Goal: Information Seeking & Learning: Learn about a topic

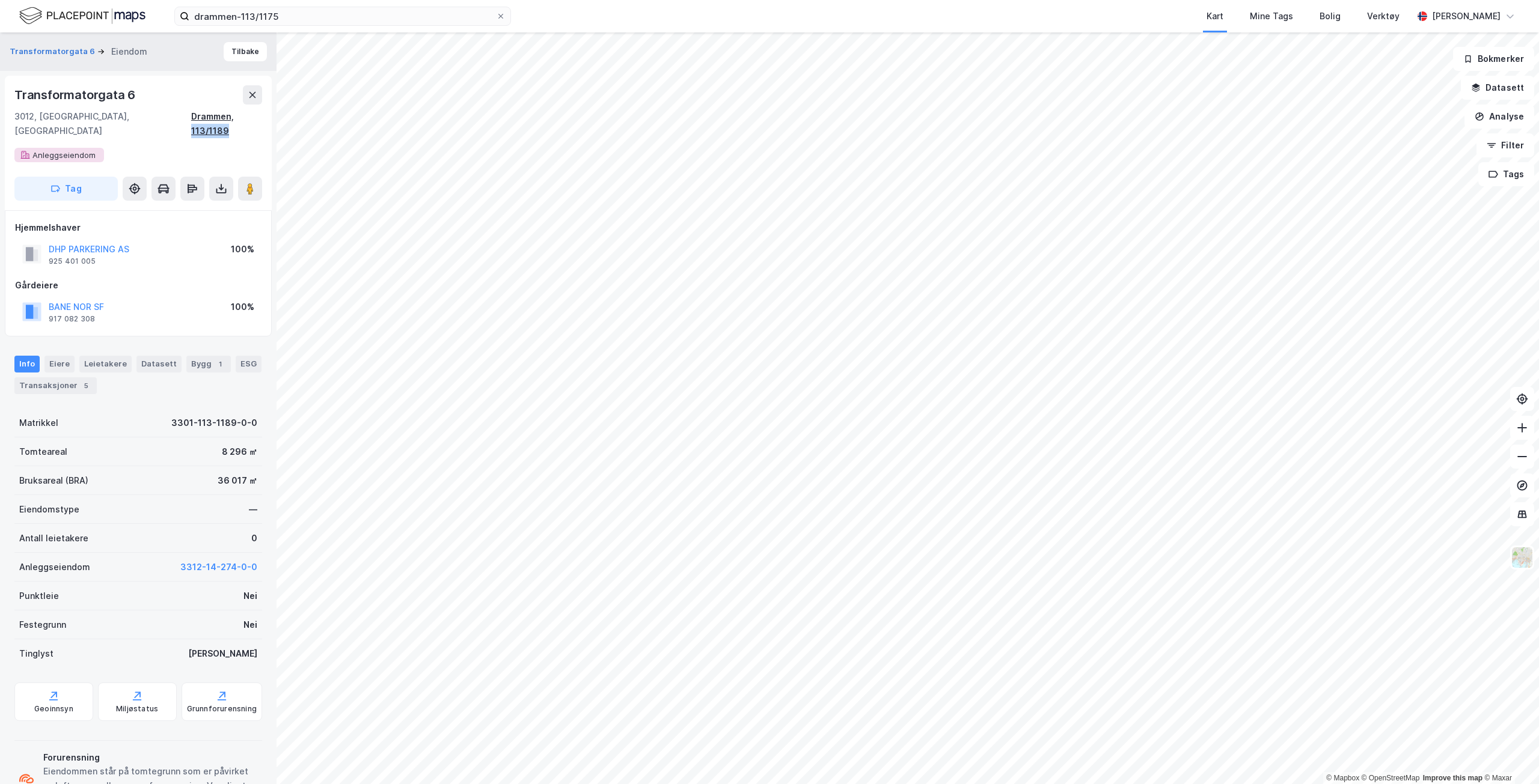
drag, startPoint x: 264, startPoint y: 117, endPoint x: 227, endPoint y: 116, distance: 37.0
click at [227, 116] on div "Transformatorgata [STREET_ADDRESS] Tag" at bounding box center [138, 143] width 267 height 135
copy div "113/1189"
